Goal: Task Accomplishment & Management: Use online tool/utility

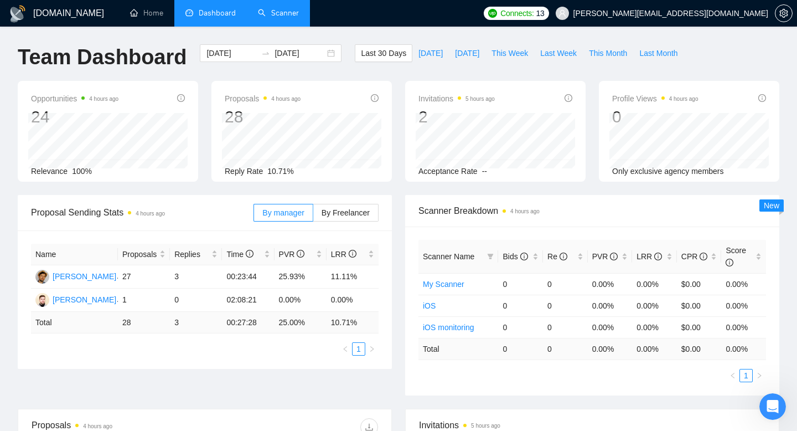
click at [284, 8] on link "Scanner" at bounding box center [278, 12] width 41 height 9
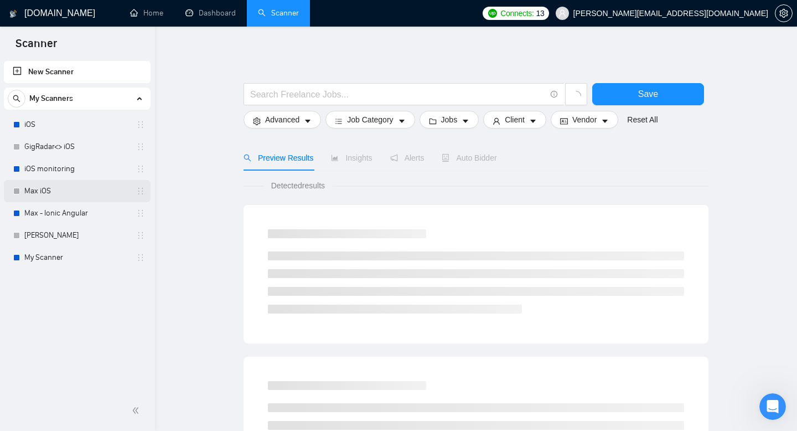
click at [76, 185] on link "Max iOS" at bounding box center [76, 191] width 105 height 22
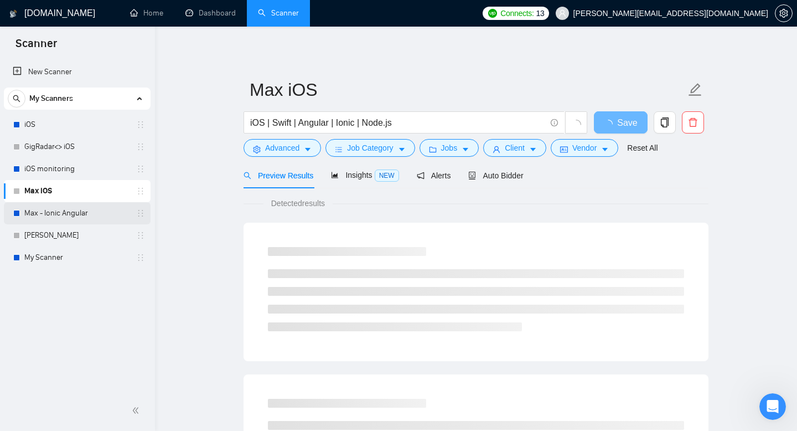
click at [76, 208] on link "Max - Ionic Angular" at bounding box center [76, 213] width 105 height 22
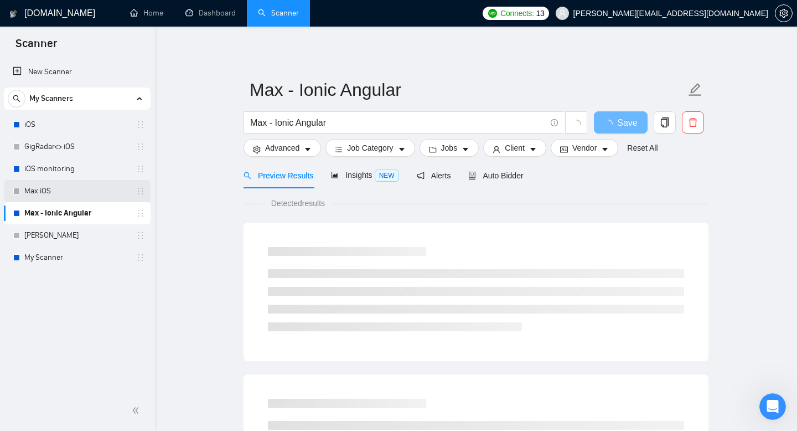
click at [80, 197] on link "Max iOS" at bounding box center [76, 191] width 105 height 22
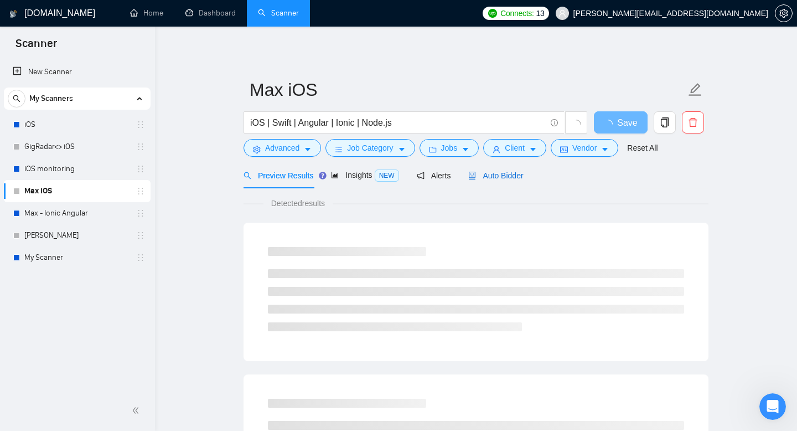
click at [488, 174] on span "Auto Bidder" at bounding box center [495, 175] width 55 height 9
